Goal: Use online tool/utility: Utilize a website feature to perform a specific function

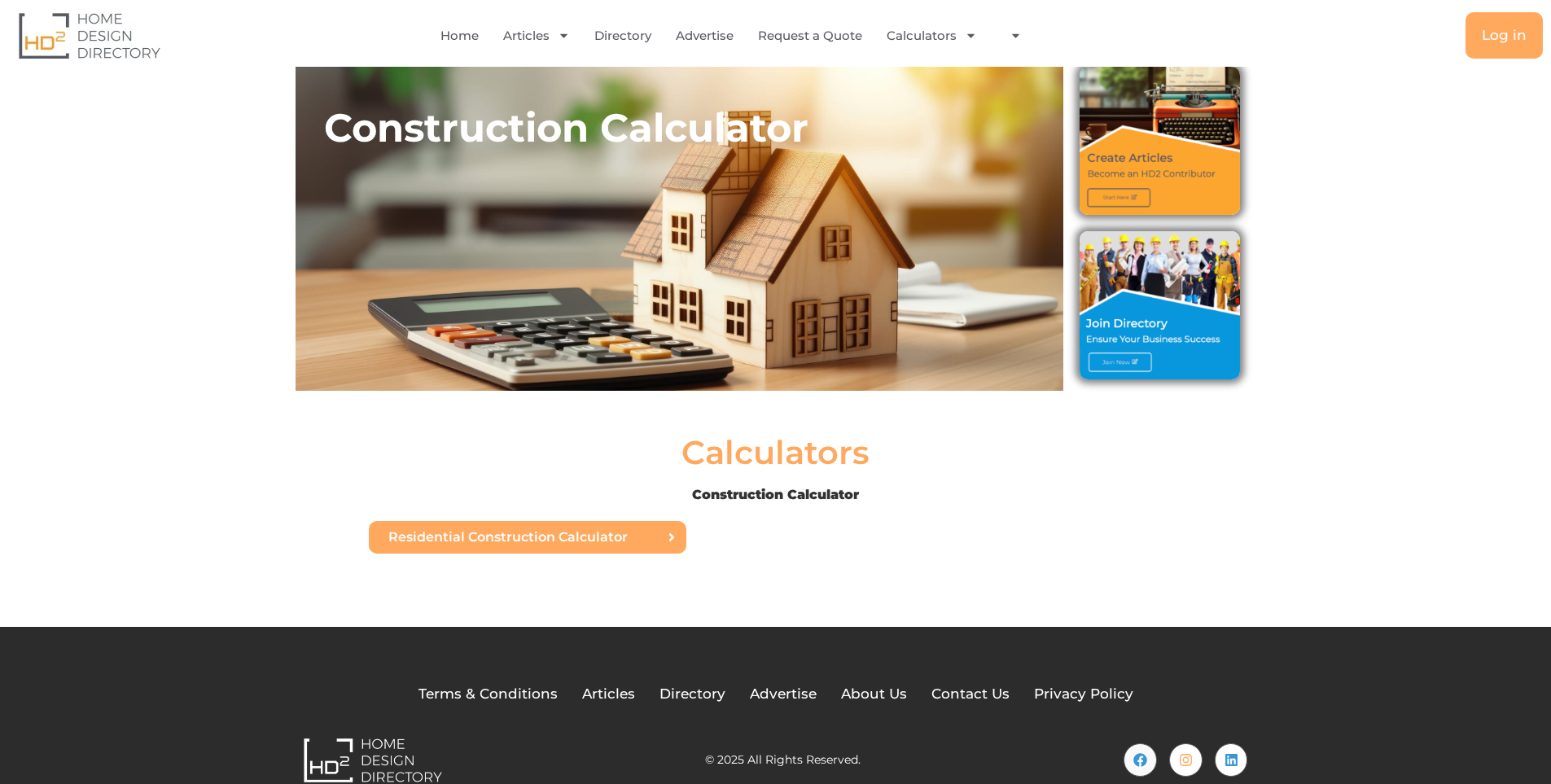
click at [533, 536] on span "Residential Construction Calculator" at bounding box center [508, 537] width 239 height 13
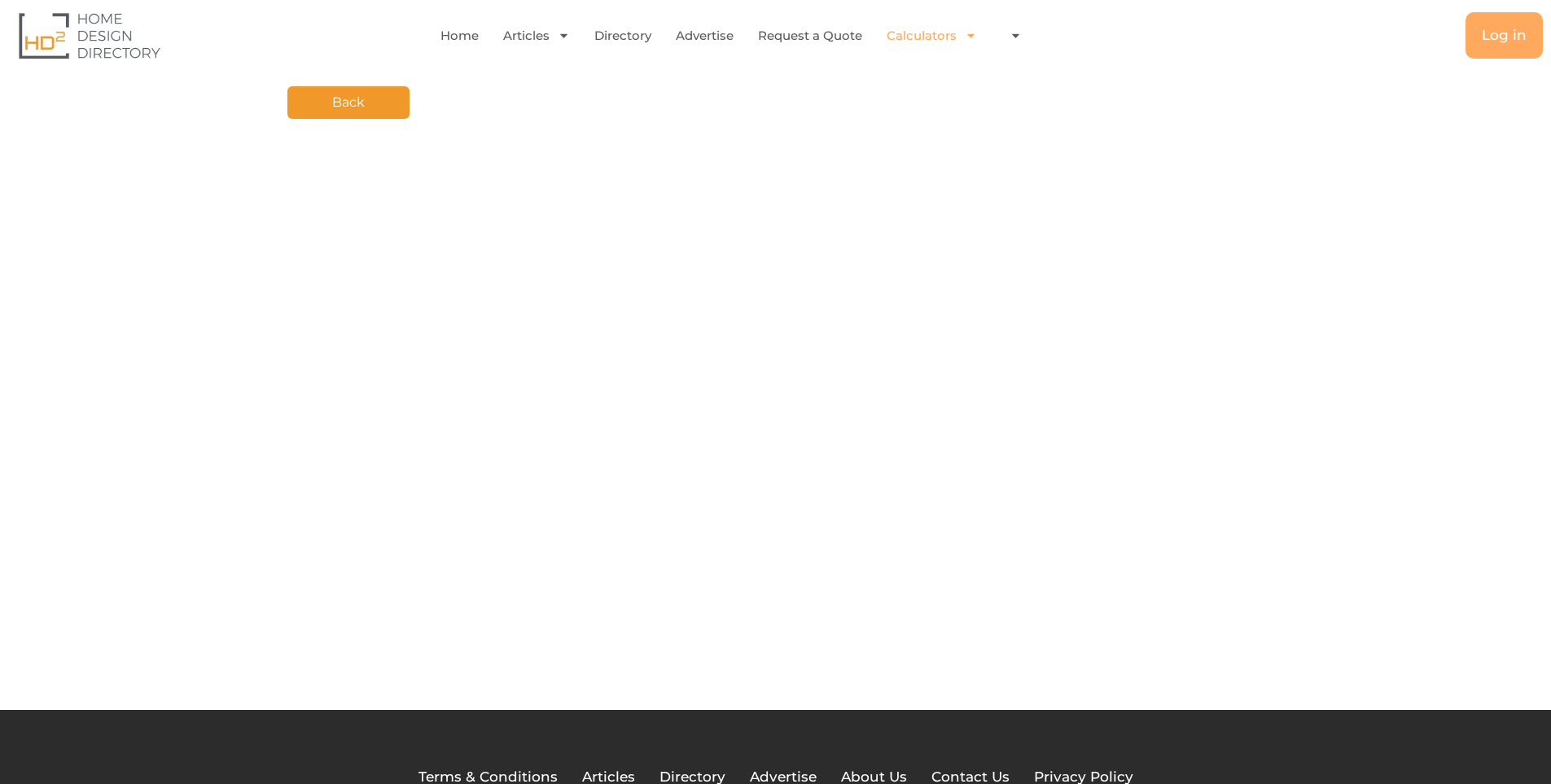
click at [944, 30] on link "Calculators" at bounding box center [932, 36] width 91 height 37
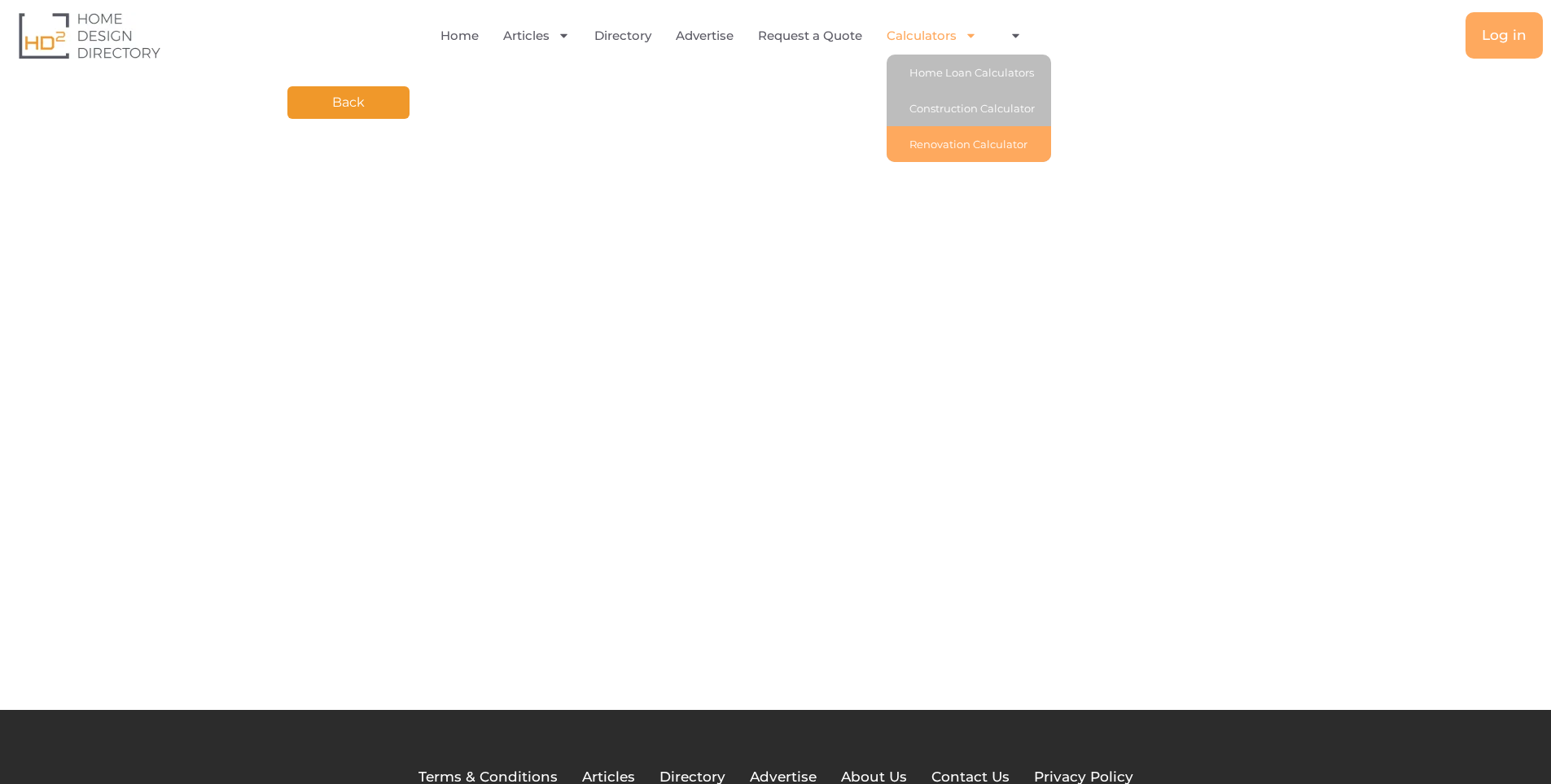
click at [956, 141] on link "Renovation Calculator" at bounding box center [968, 144] width 165 height 36
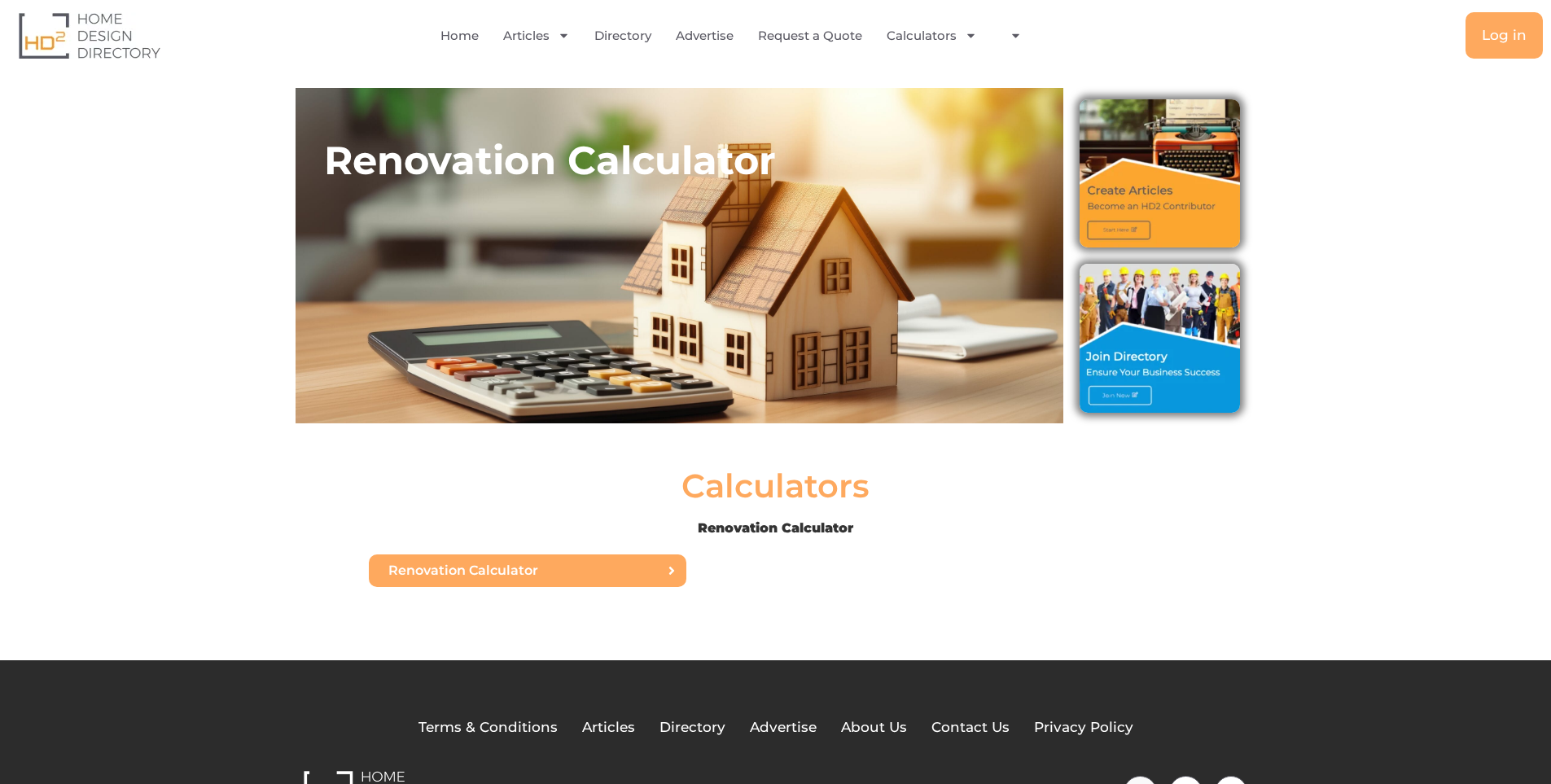
drag, startPoint x: 0, startPoint y: 0, endPoint x: 625, endPoint y: 567, distance: 843.9
click at [625, 567] on span "Renovation Calculator" at bounding box center [523, 571] width 269 height 13
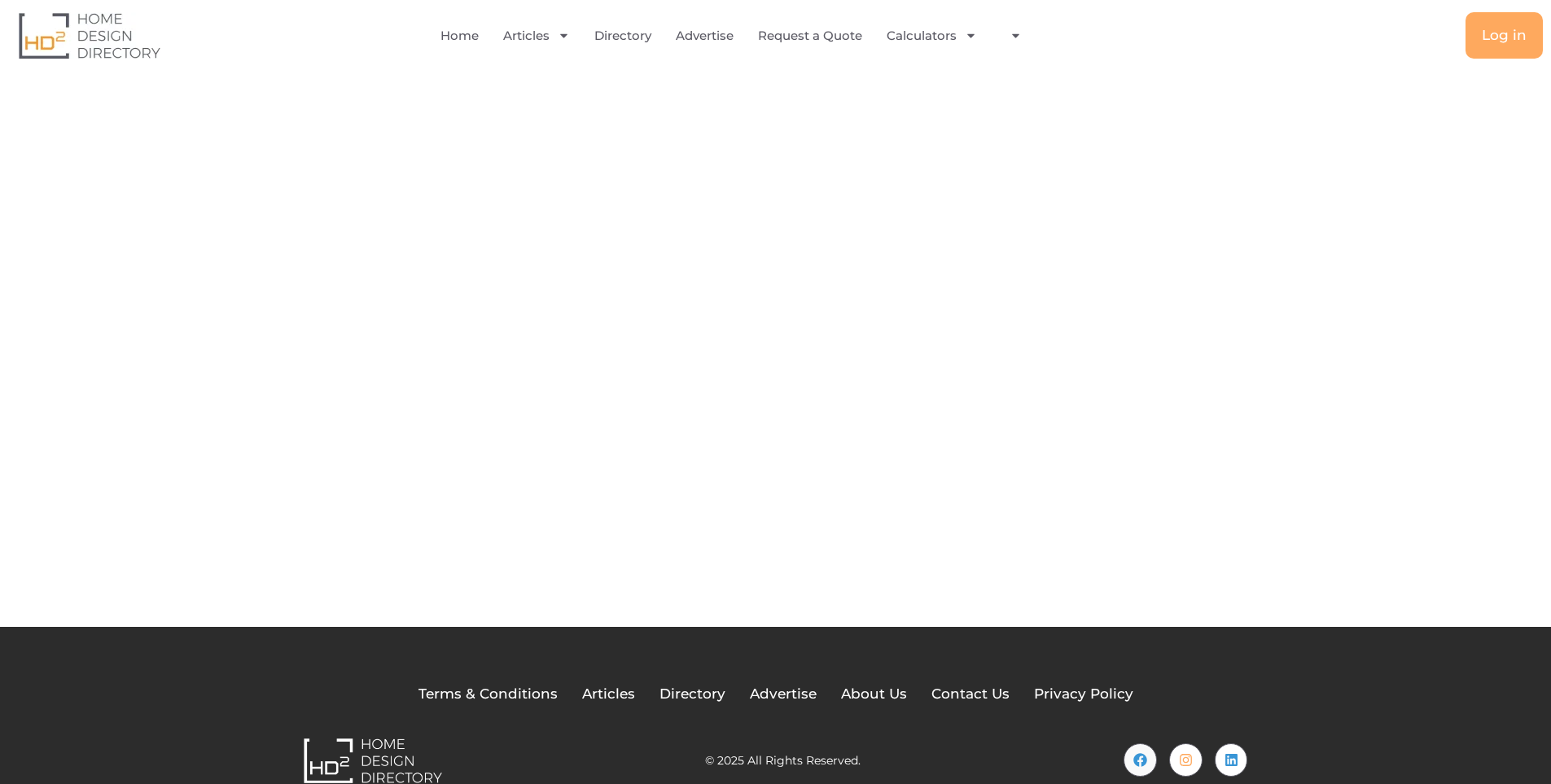
scroll to position [100, 0]
